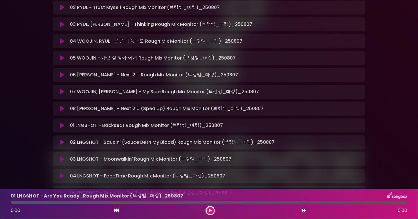
scroll to position [149, 0]
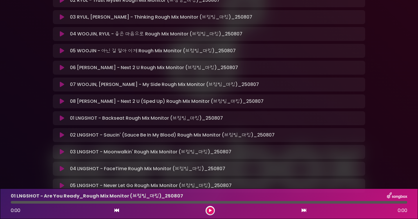
click at [61, 134] on icon at bounding box center [62, 135] width 4 height 6
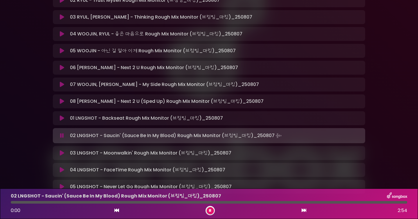
click at [62, 134] on icon at bounding box center [62, 136] width 4 height 6
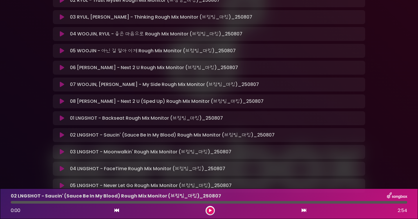
click at [62, 134] on icon at bounding box center [62, 135] width 4 height 6
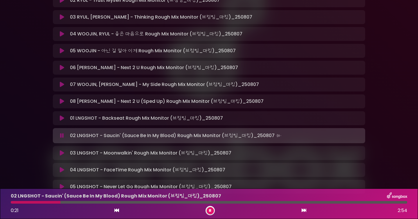
click at [126, 200] on div "02 LNGSHOT - Saucin' (Sauce Be In My Blood) Rough Mix Monitor (브컴팀_마킹)_…" at bounding box center [209, 203] width 404 height 23
click at [127, 202] on div at bounding box center [209, 202] width 397 height 3
click at [159, 203] on div at bounding box center [209, 202] width 397 height 3
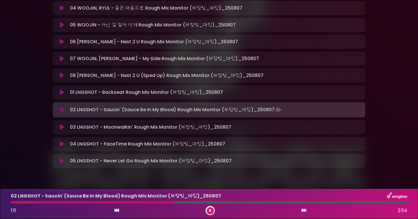
scroll to position [176, 0]
click at [222, 201] on div at bounding box center [209, 202] width 397 height 3
click at [244, 202] on div at bounding box center [209, 202] width 397 height 3
click at [211, 212] on icon at bounding box center [210, 210] width 2 height 3
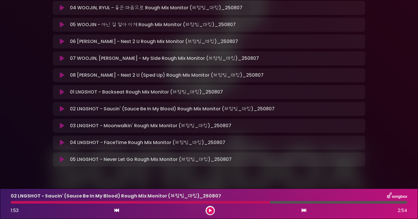
click at [209, 211] on icon at bounding box center [210, 210] width 3 height 3
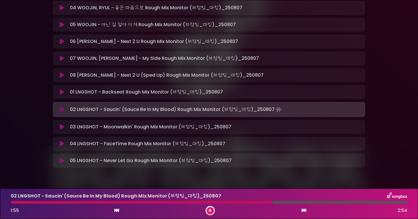
click at [323, 202] on div at bounding box center [209, 202] width 397 height 3
click at [336, 204] on div "02 LNGSHOT - Saucin' (Sauce Be In My Blood) Rough Mix Monitor (브컴팀_마킹)_…" at bounding box center [209, 203] width 404 height 23
click at [352, 203] on div at bounding box center [209, 202] width 397 height 3
click at [13, 201] on div at bounding box center [209, 202] width 397 height 3
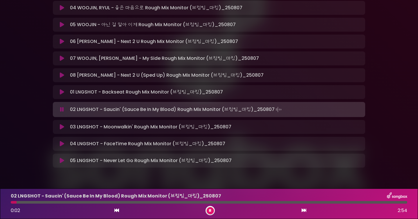
click at [23, 201] on div "02 LNGSHOT - Saucin' (Sauce Be In My Blood) Rough Mix Monitor (브컴팀_마킹)_…" at bounding box center [209, 203] width 404 height 23
click at [24, 202] on div at bounding box center [209, 202] width 397 height 3
click at [62, 201] on div at bounding box center [209, 202] width 397 height 3
click at [389, 201] on div at bounding box center [209, 202] width 397 height 3
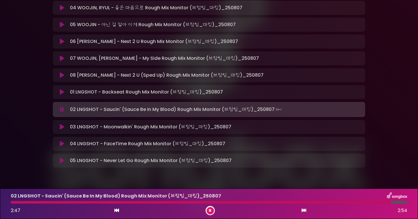
click at [62, 128] on icon at bounding box center [62, 127] width 4 height 6
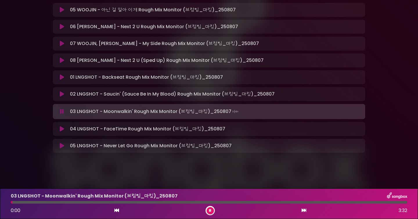
scroll to position [191, 0]
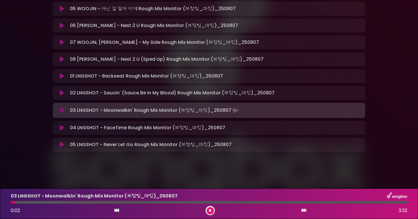
click at [55, 199] on p "03 LNGSHOT - Moonwalkin' Rough Mix Monitor (브컴팀_마킹)_250807" at bounding box center [94, 196] width 167 height 7
click at [57, 203] on div at bounding box center [209, 202] width 397 height 3
click at [105, 202] on div at bounding box center [209, 202] width 397 height 3
click at [169, 200] on div "03 LNGSHOT - Moonwalkin' Rough Mix Monitor (브컴팀_마킹)_[DATE] 0:51 3:32" at bounding box center [209, 203] width 404 height 23
click at [171, 203] on div at bounding box center [209, 202] width 397 height 3
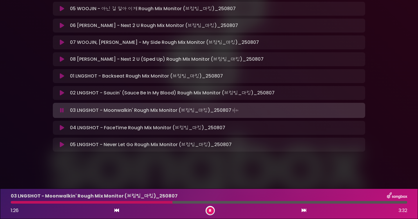
click at [266, 202] on div at bounding box center [209, 202] width 397 height 3
click at [318, 203] on div at bounding box center [209, 202] width 397 height 3
click at [364, 202] on div at bounding box center [209, 202] width 397 height 3
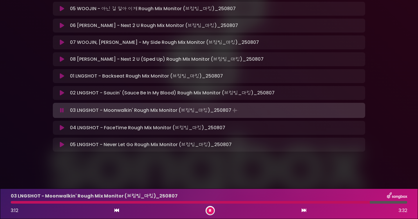
click at [159, 126] on p "04 LNGSHOT - FaceTime Rough Mix Monitor (브컴팀_마킹)_250807 Loading Track..." at bounding box center [147, 127] width 155 height 7
click at [61, 127] on icon at bounding box center [62, 128] width 4 height 6
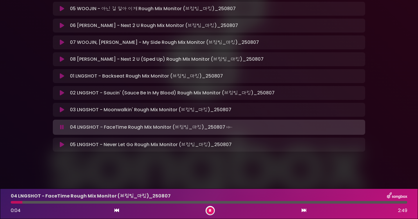
click at [62, 145] on icon at bounding box center [62, 145] width 4 height 6
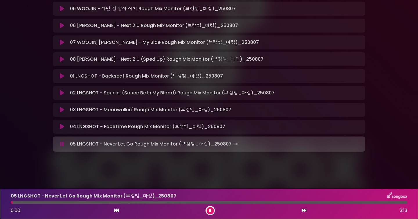
click at [47, 203] on div at bounding box center [209, 202] width 397 height 3
click at [126, 204] on div "05 LNGSHOT - Never Let Go Rough Mix Monitor (브컴팀_마킹)_[DATE] 0:18 3:13" at bounding box center [209, 203] width 404 height 23
click at [129, 202] on div at bounding box center [209, 202] width 397 height 3
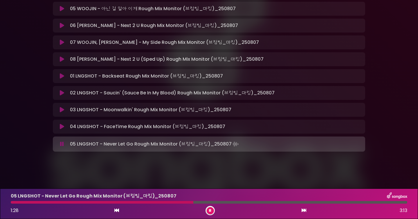
click at [216, 209] on div "1:28 3:13" at bounding box center [209, 210] width 404 height 9
click at [213, 210] on button at bounding box center [210, 210] width 7 height 7
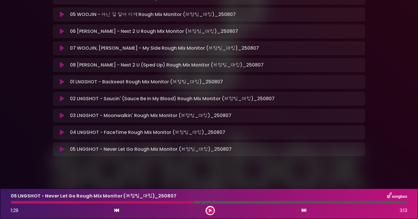
scroll to position [180, 0]
